Goal: Navigation & Orientation: Find specific page/section

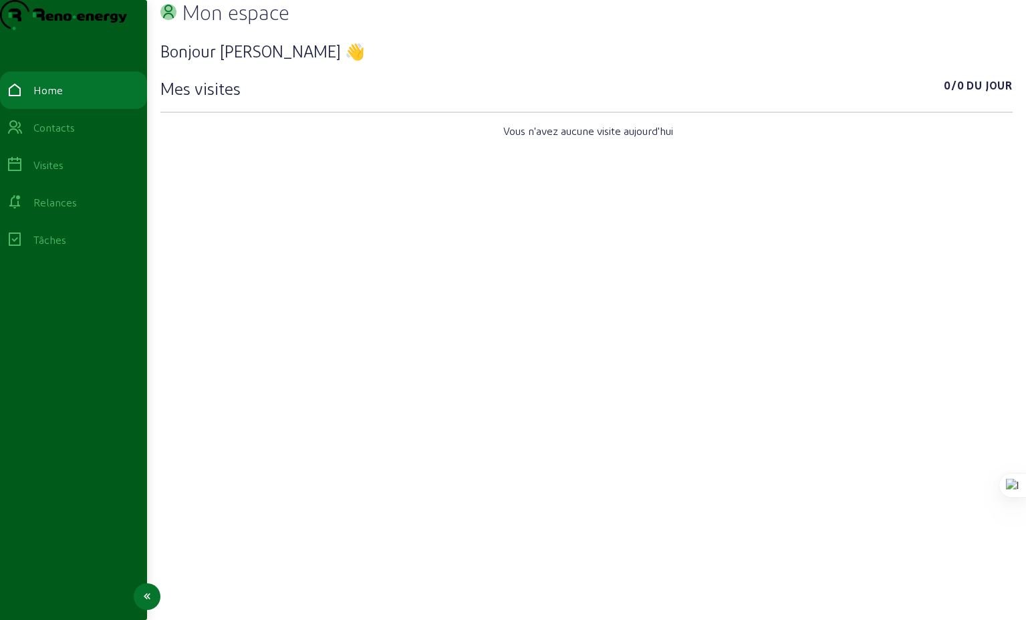
click at [61, 173] on div "Visites" at bounding box center [48, 165] width 30 height 16
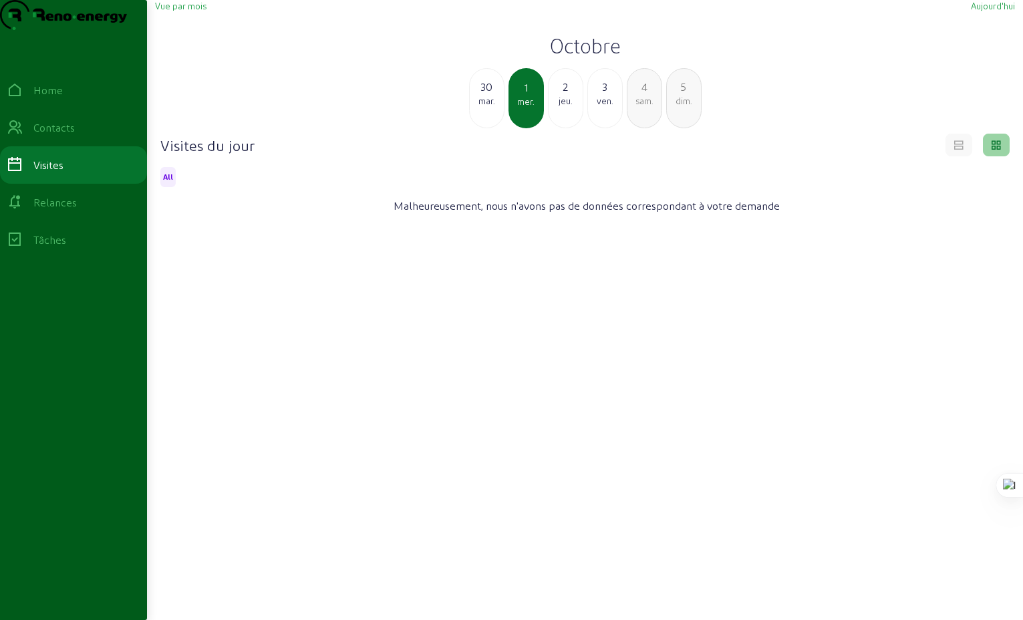
click at [486, 107] on div "mar." at bounding box center [487, 101] width 34 height 12
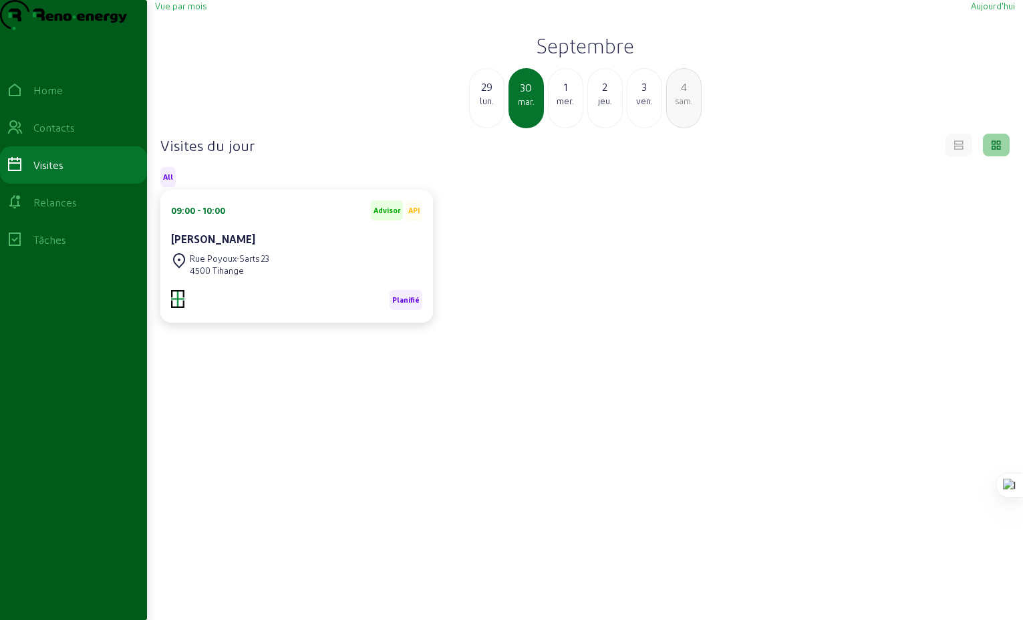
click at [486, 107] on div "lun." at bounding box center [487, 101] width 34 height 12
click at [486, 107] on div "dim." at bounding box center [487, 101] width 34 height 12
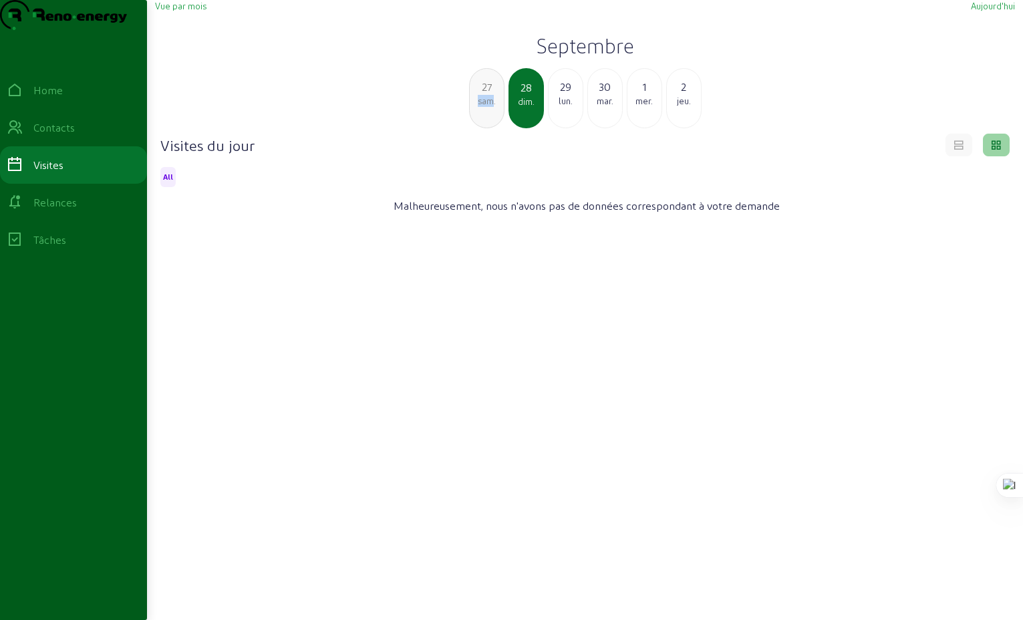
click at [486, 107] on div "sam." at bounding box center [487, 101] width 34 height 12
click at [486, 107] on div "ven." at bounding box center [487, 101] width 34 height 12
click at [486, 107] on div "jeu." at bounding box center [487, 101] width 34 height 12
click at [486, 107] on div "mer." at bounding box center [487, 101] width 34 height 12
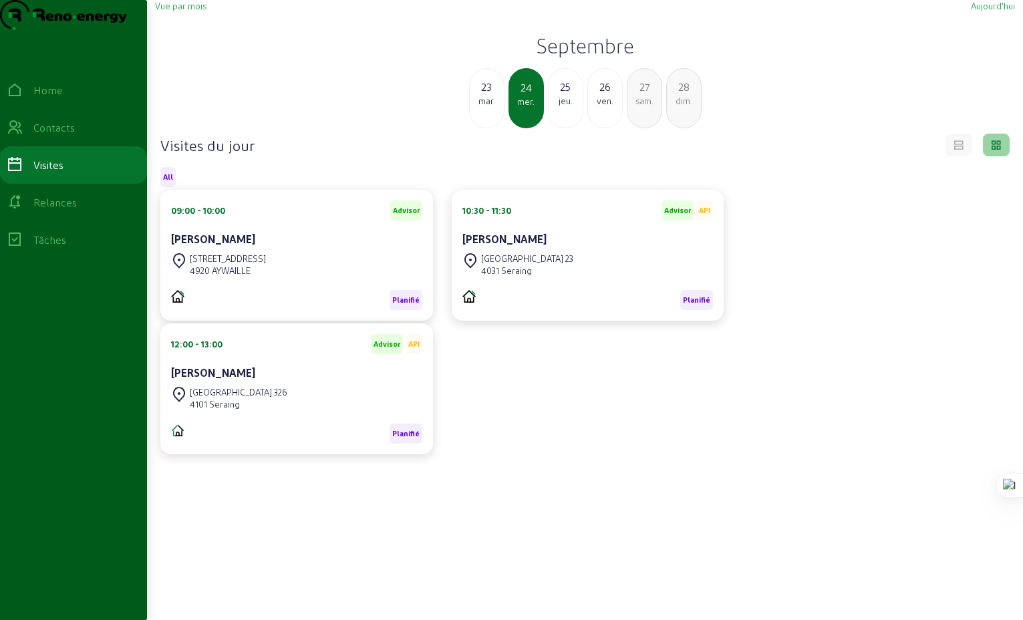
click at [486, 107] on div "mar." at bounding box center [487, 101] width 34 height 12
click at [486, 107] on div "lun." at bounding box center [487, 101] width 34 height 12
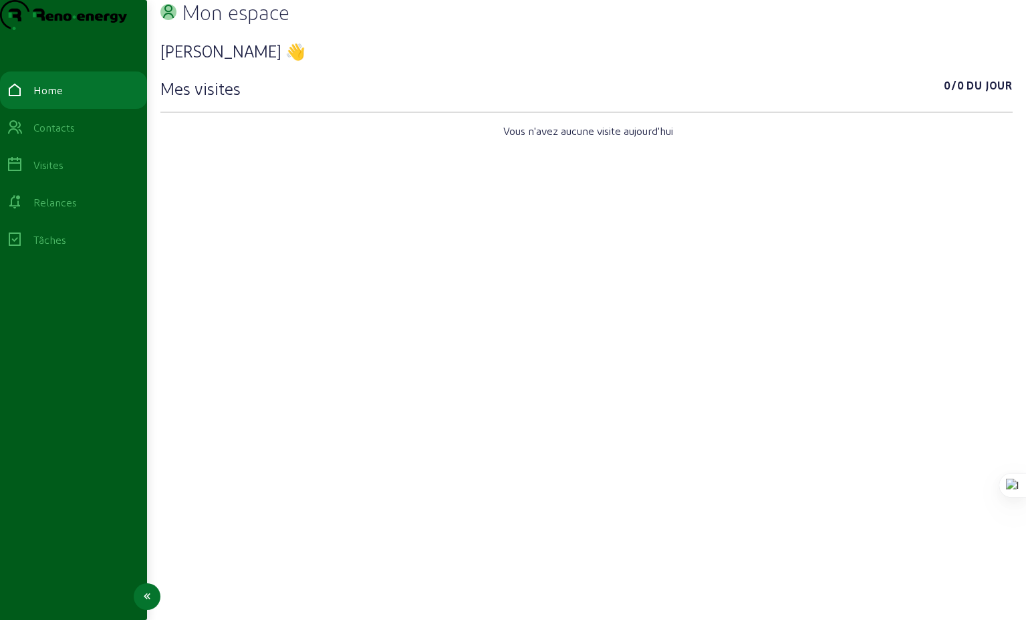
click at [61, 173] on div "Visites" at bounding box center [48, 165] width 30 height 16
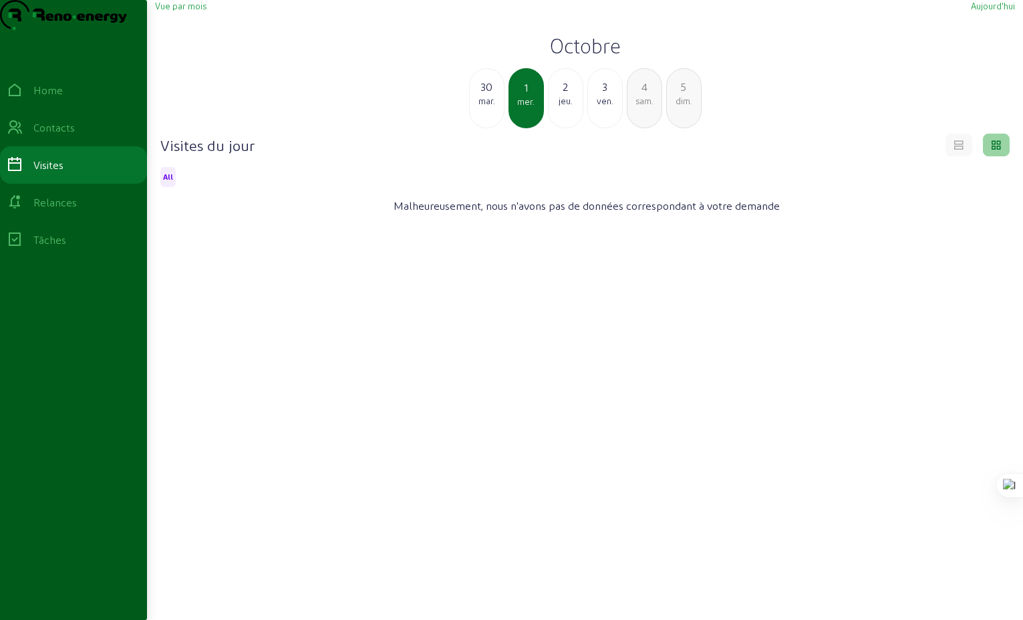
click at [489, 95] on div "30" at bounding box center [487, 87] width 34 height 16
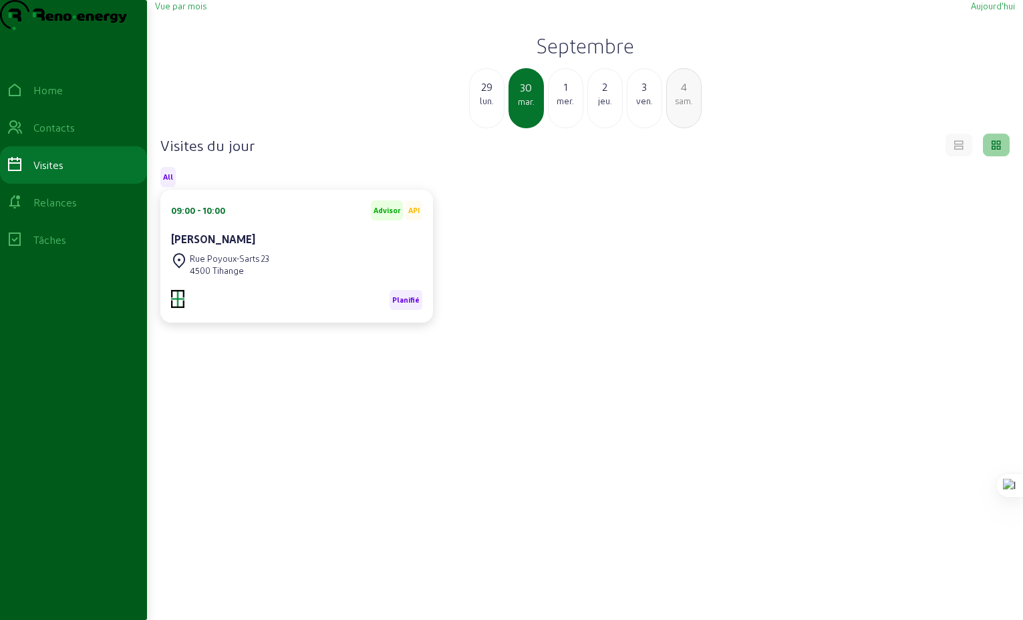
click at [487, 95] on div "29" at bounding box center [487, 87] width 34 height 16
click at [487, 95] on div "28" at bounding box center [487, 87] width 34 height 16
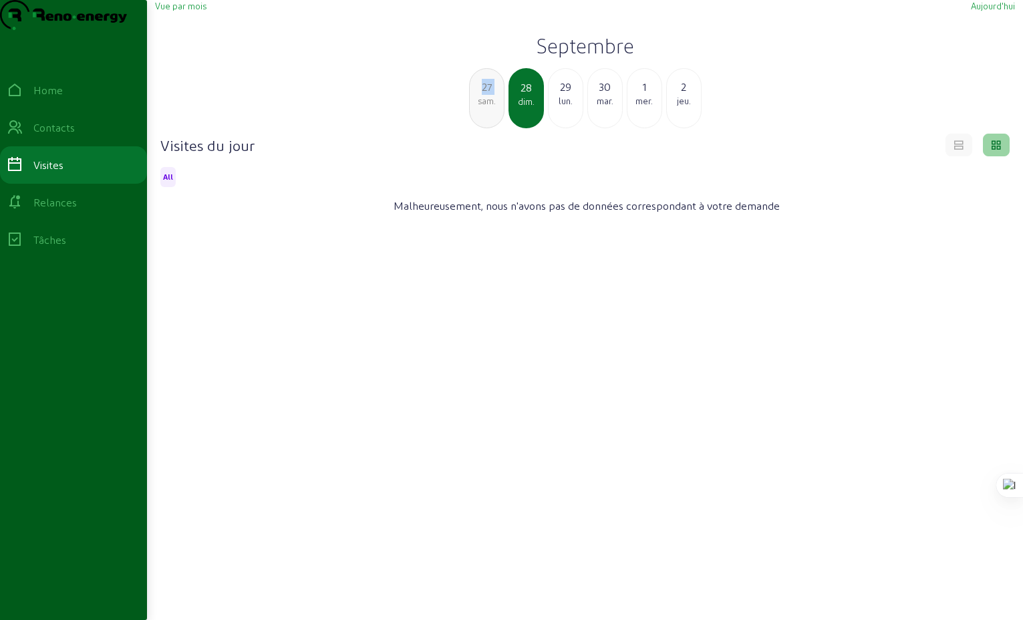
click at [487, 95] on div "27" at bounding box center [487, 87] width 34 height 16
click at [487, 95] on div "26" at bounding box center [487, 87] width 34 height 16
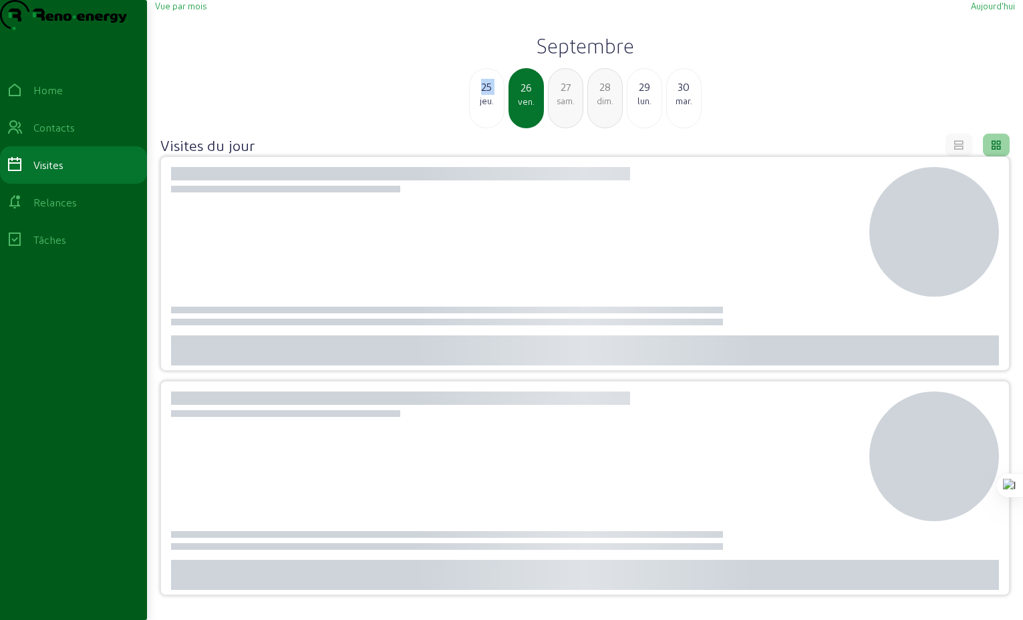
click at [487, 95] on div "25" at bounding box center [487, 87] width 34 height 16
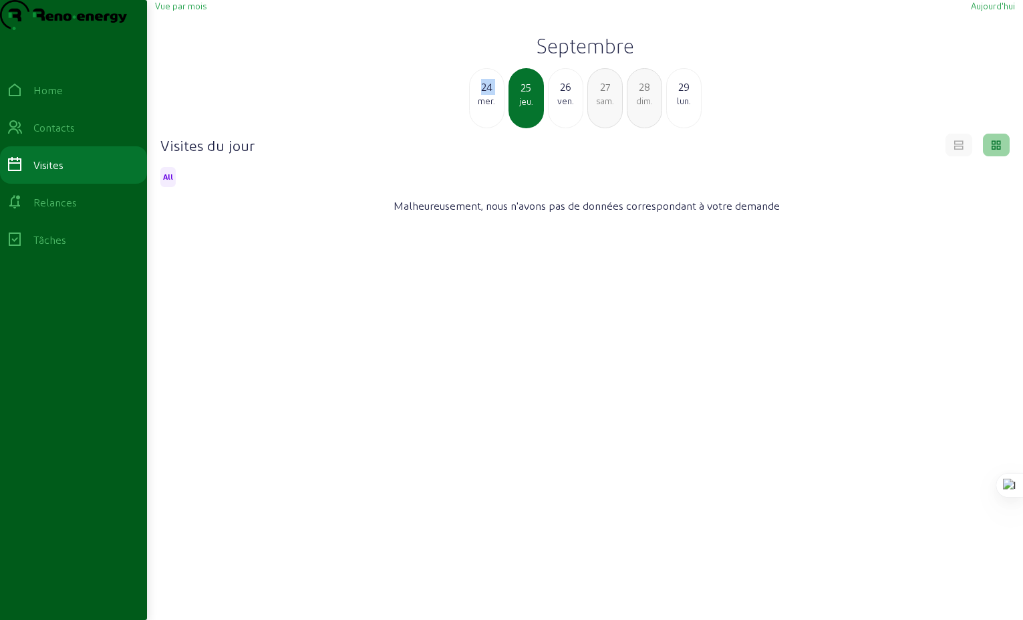
click at [487, 95] on div "24" at bounding box center [487, 87] width 34 height 16
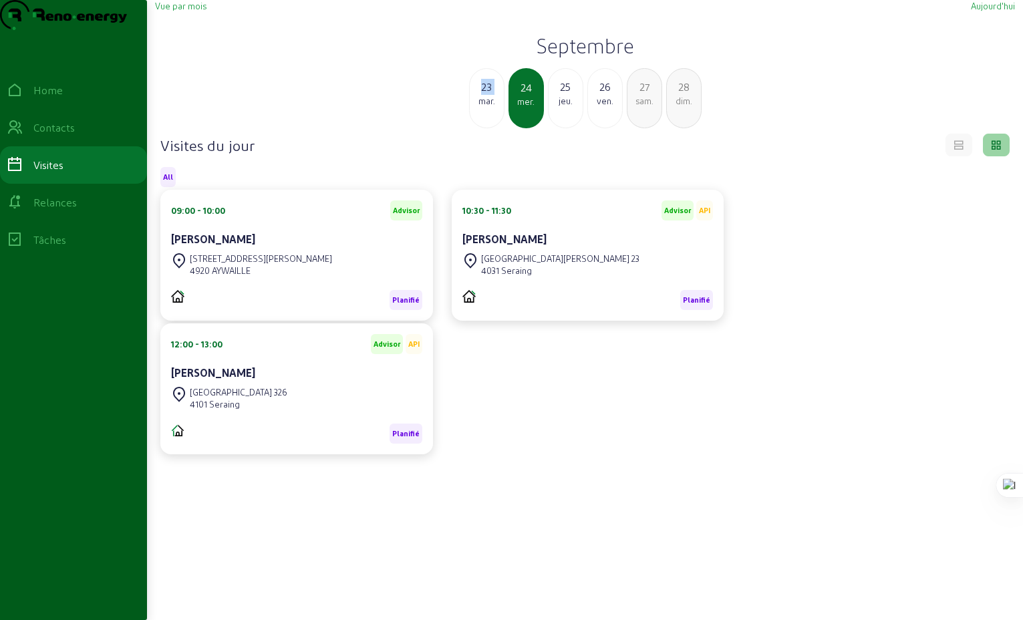
click at [487, 95] on div "23" at bounding box center [487, 87] width 34 height 16
click at [487, 95] on div "22" at bounding box center [487, 87] width 34 height 16
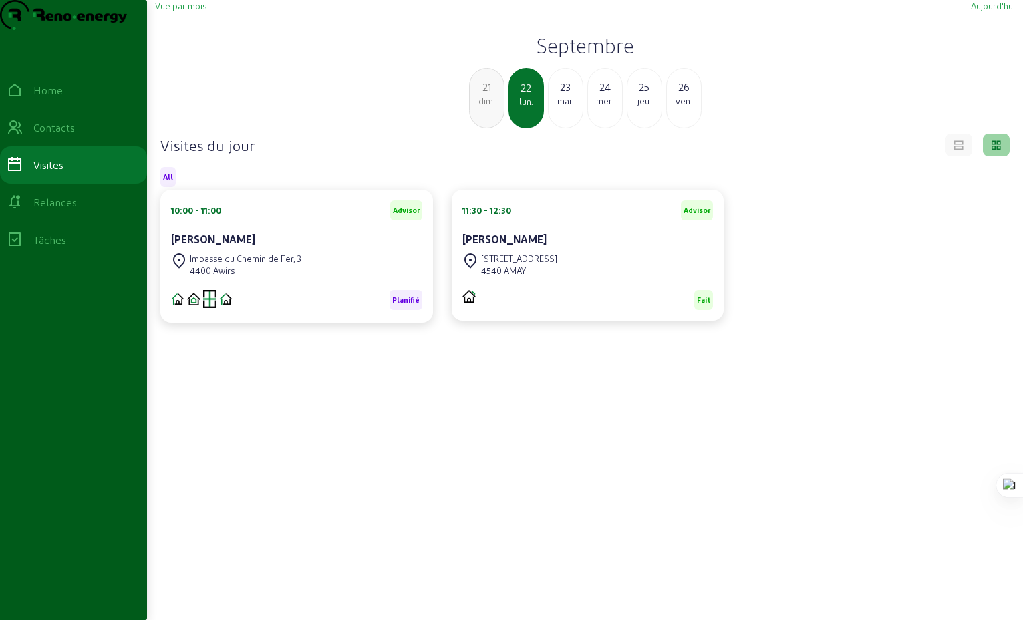
click at [566, 107] on div "mar." at bounding box center [566, 101] width 34 height 12
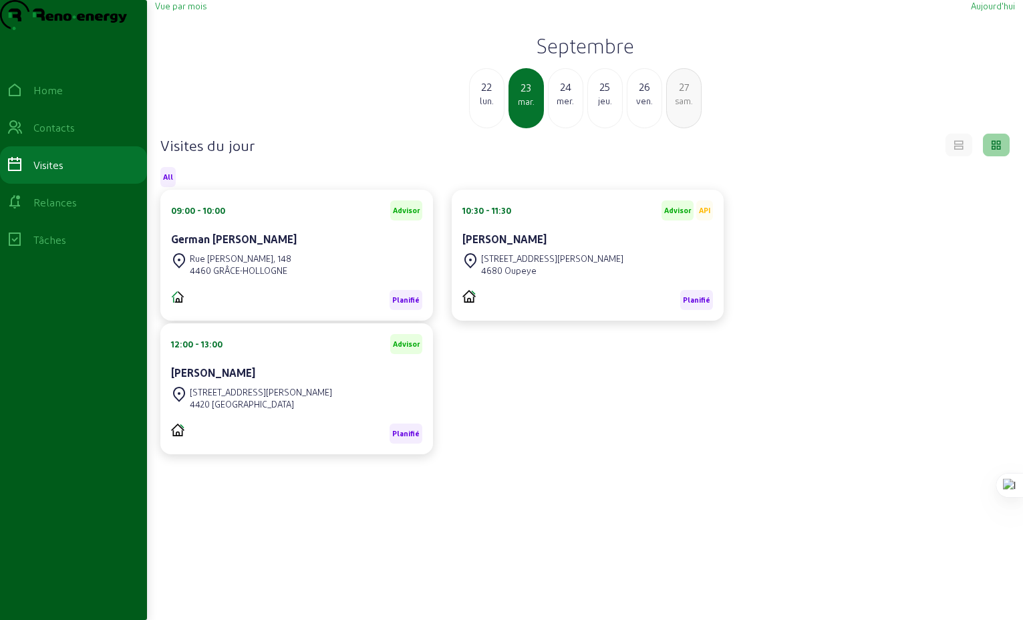
click at [564, 95] on div "24" at bounding box center [566, 87] width 34 height 16
click at [568, 107] on div "jeu." at bounding box center [566, 101] width 34 height 12
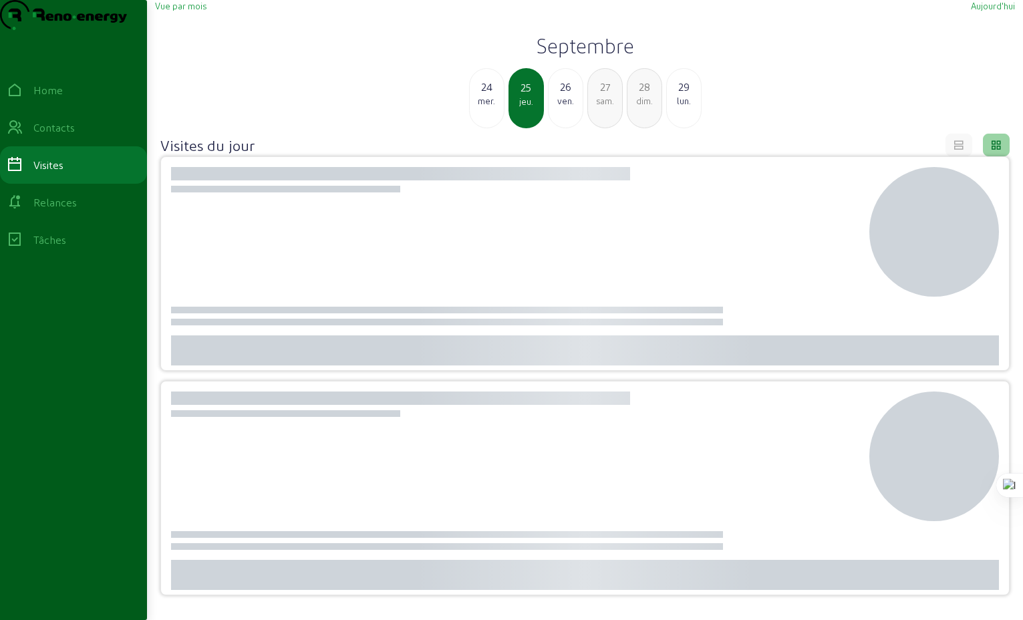
click at [564, 107] on div "ven." at bounding box center [566, 101] width 34 height 12
click at [645, 107] on div "lun." at bounding box center [645, 101] width 34 height 12
click at [568, 107] on div "mar." at bounding box center [566, 101] width 34 height 12
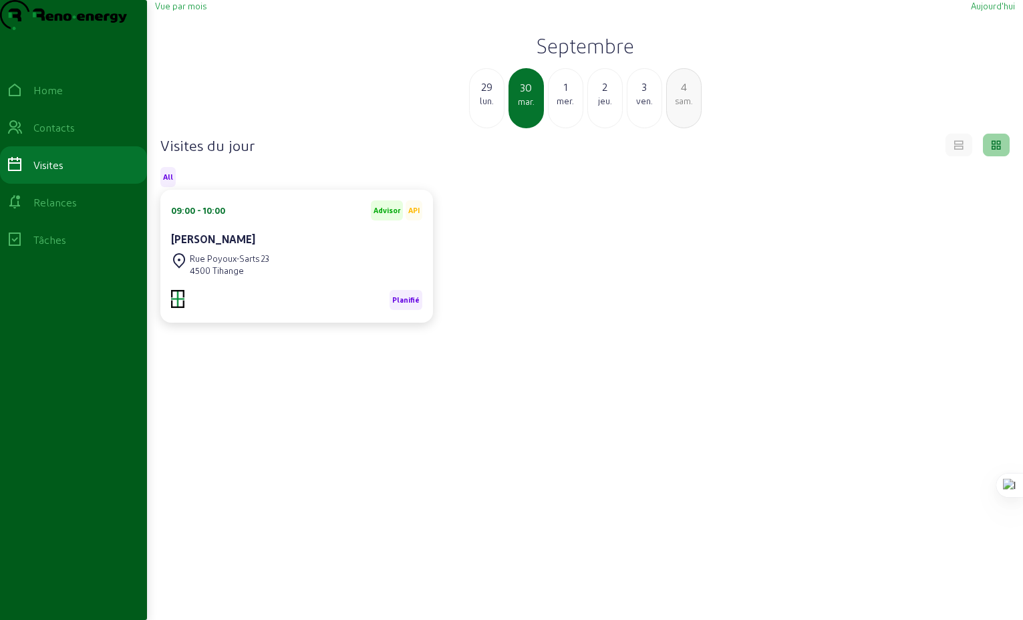
click at [485, 95] on div "29" at bounding box center [487, 87] width 34 height 16
click at [569, 107] on div "mar." at bounding box center [566, 101] width 34 height 12
click at [486, 107] on div "lun." at bounding box center [487, 101] width 34 height 12
click at [486, 107] on div "dim." at bounding box center [487, 101] width 34 height 12
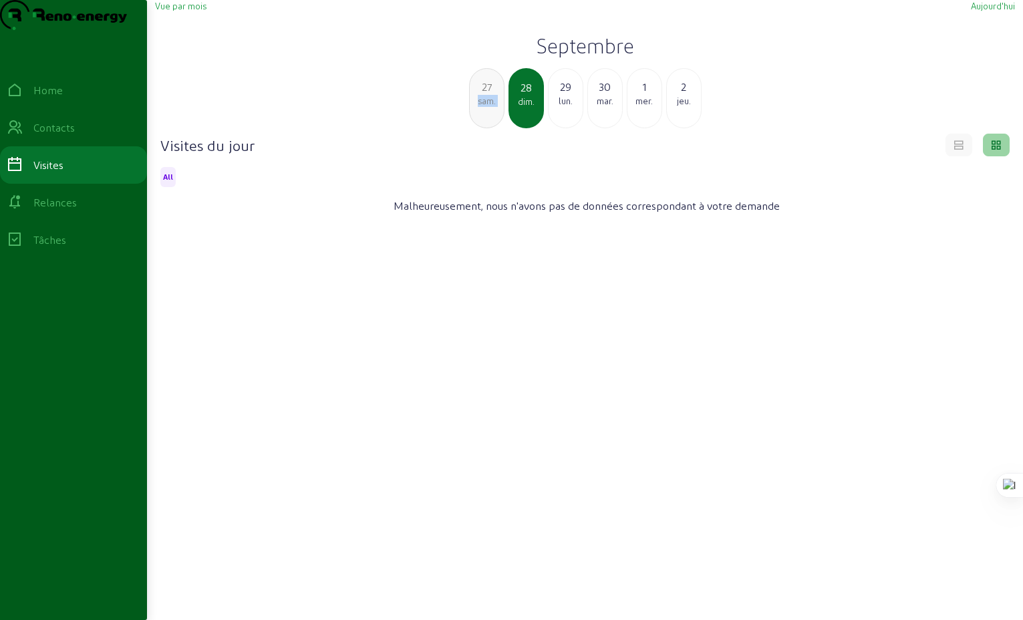
click at [486, 107] on div "sam." at bounding box center [487, 101] width 34 height 12
click at [486, 107] on div "ven." at bounding box center [487, 101] width 34 height 12
click at [486, 107] on div "jeu." at bounding box center [487, 101] width 34 height 12
click at [486, 107] on div "mer." at bounding box center [487, 101] width 34 height 12
